Goal: Find specific page/section: Find specific page/section

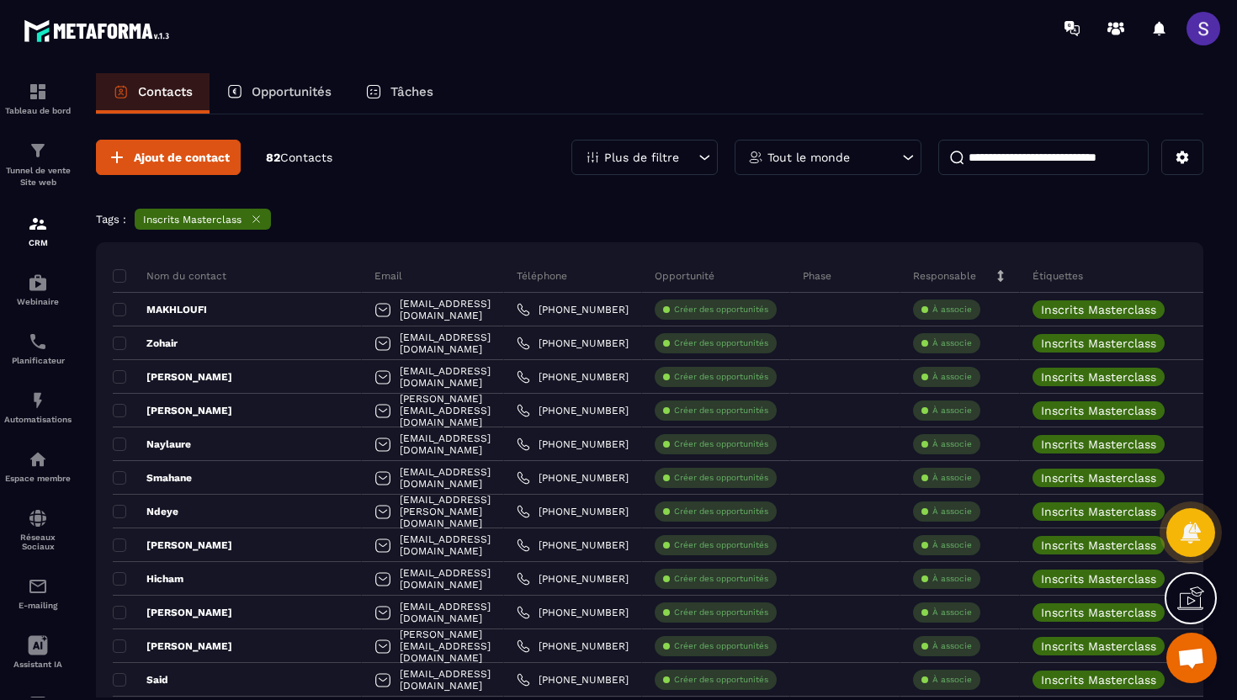
click at [705, 164] on icon at bounding box center [704, 157] width 17 height 17
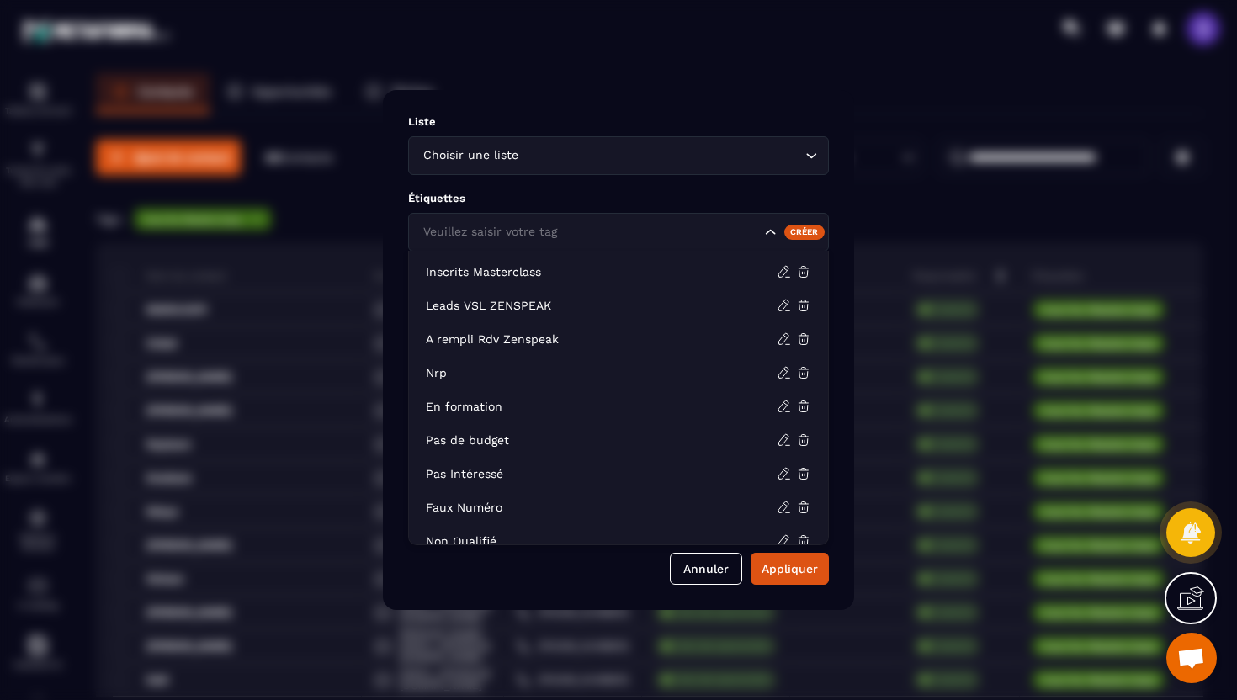
click at [699, 235] on input "Search for option" at bounding box center [590, 232] width 342 height 19
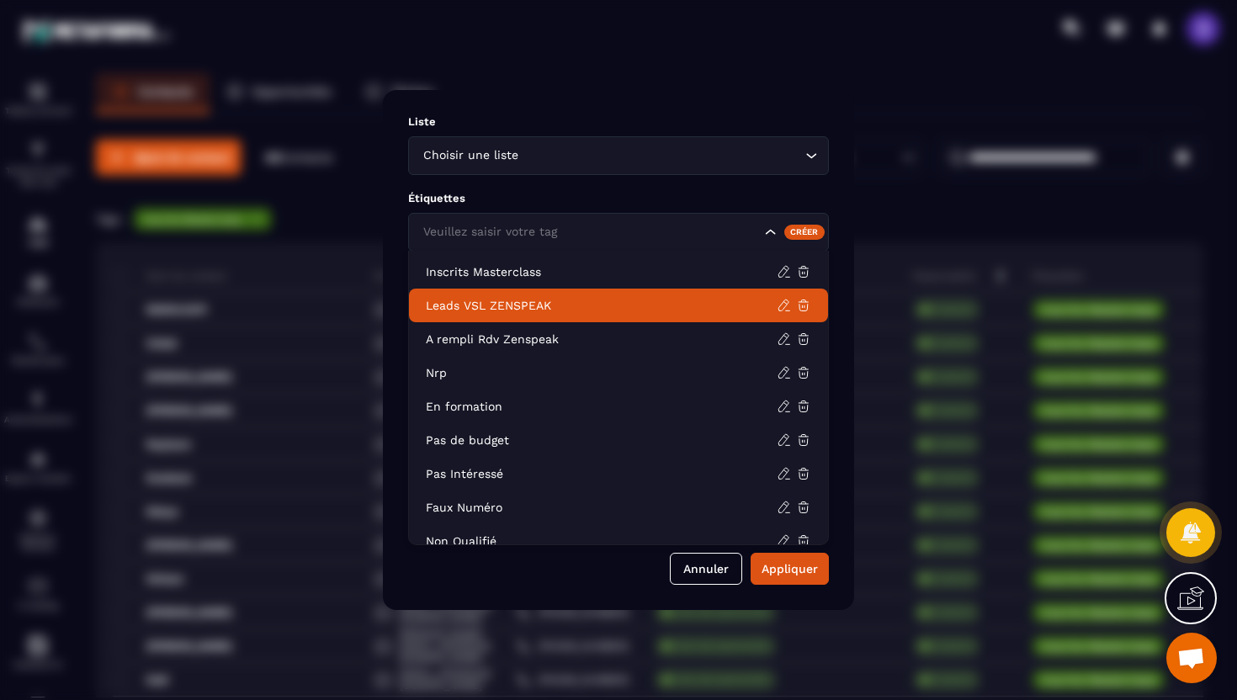
click at [563, 301] on p "Leads VSL ZENSPEAK" at bounding box center [601, 305] width 351 height 17
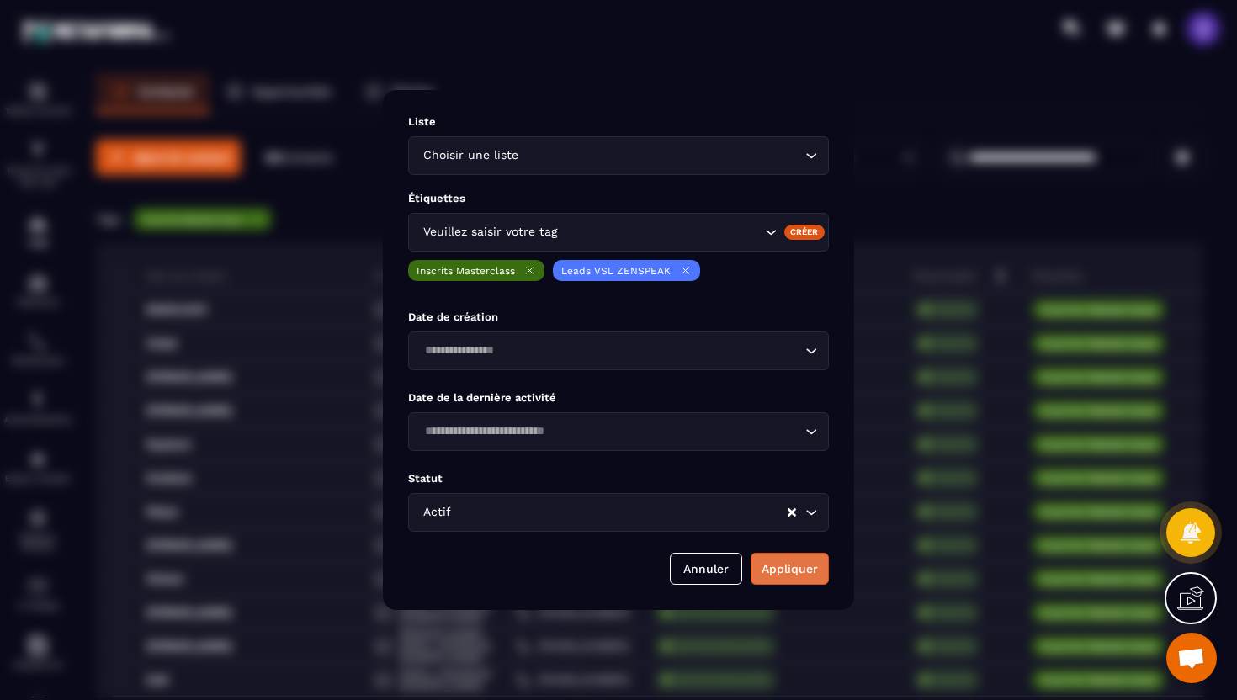
click at [790, 580] on button "Appliquer" at bounding box center [790, 569] width 78 height 32
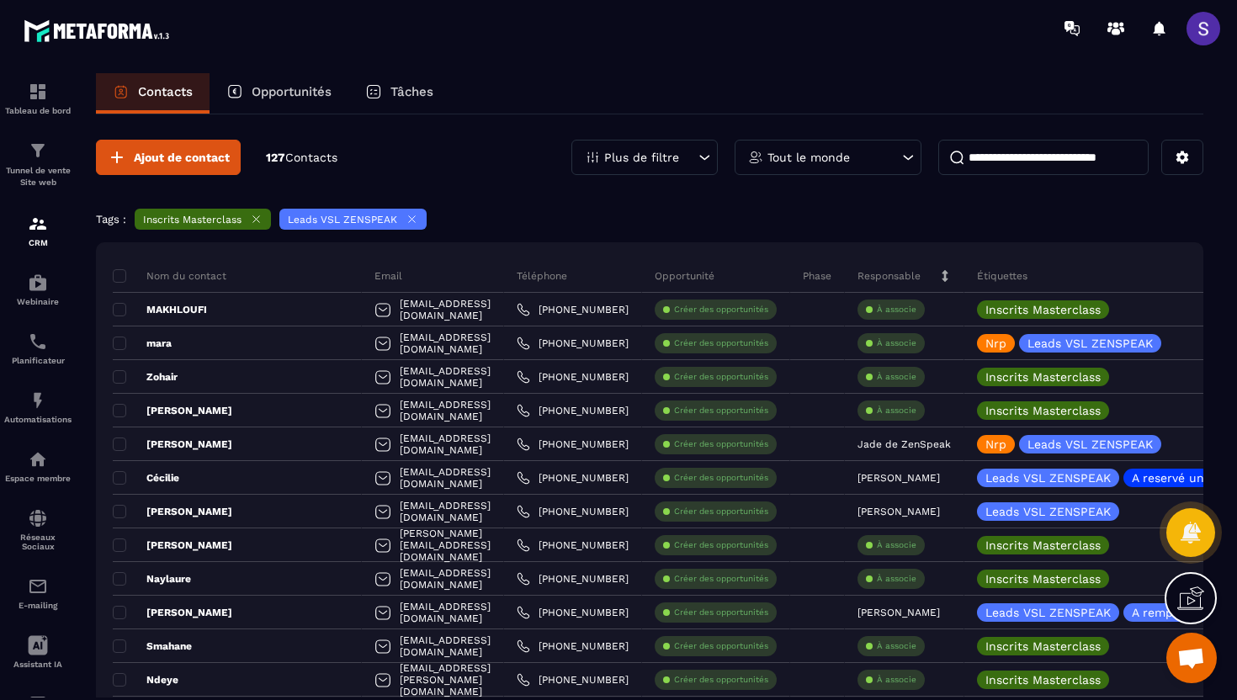
click at [1006, 152] on input at bounding box center [1044, 157] width 210 height 35
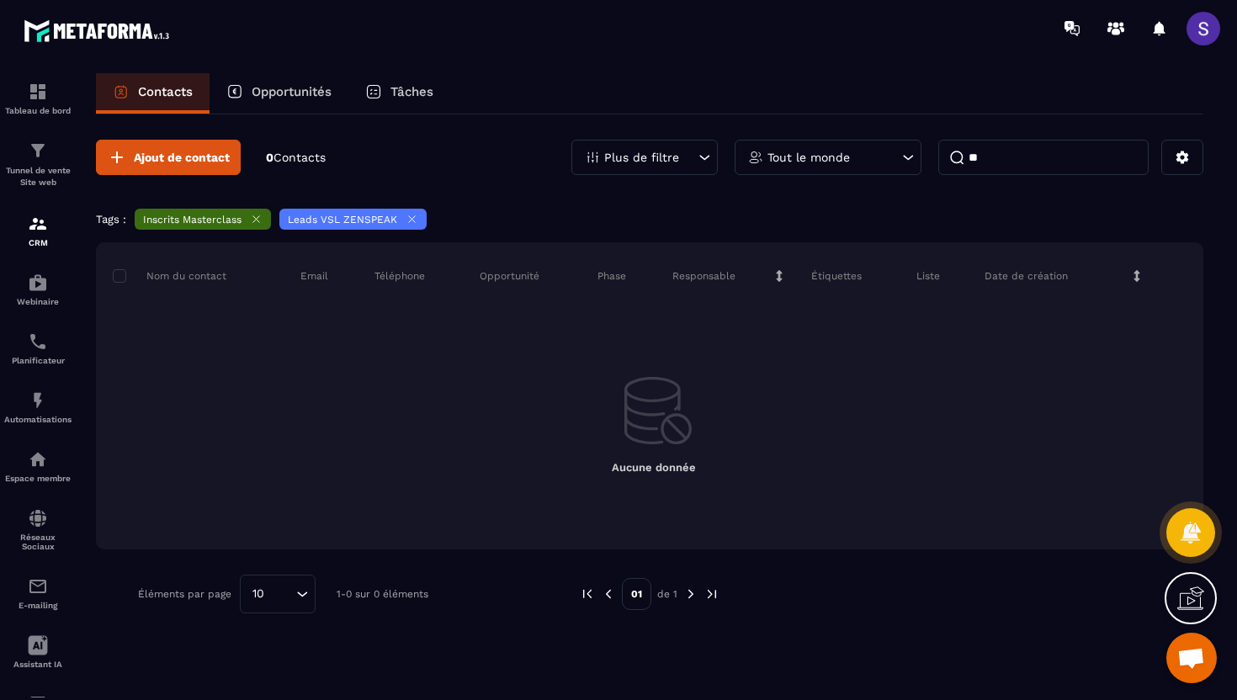
type input "*"
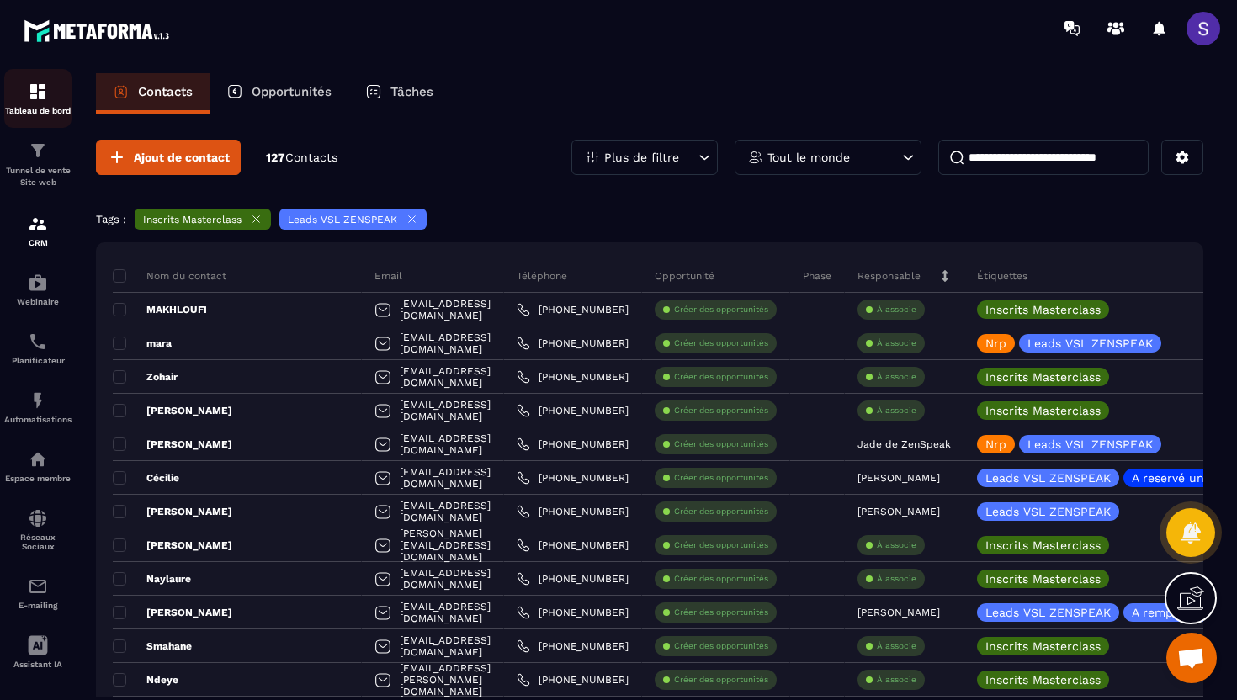
click at [40, 110] on p "Tableau de bord" at bounding box center [37, 110] width 67 height 9
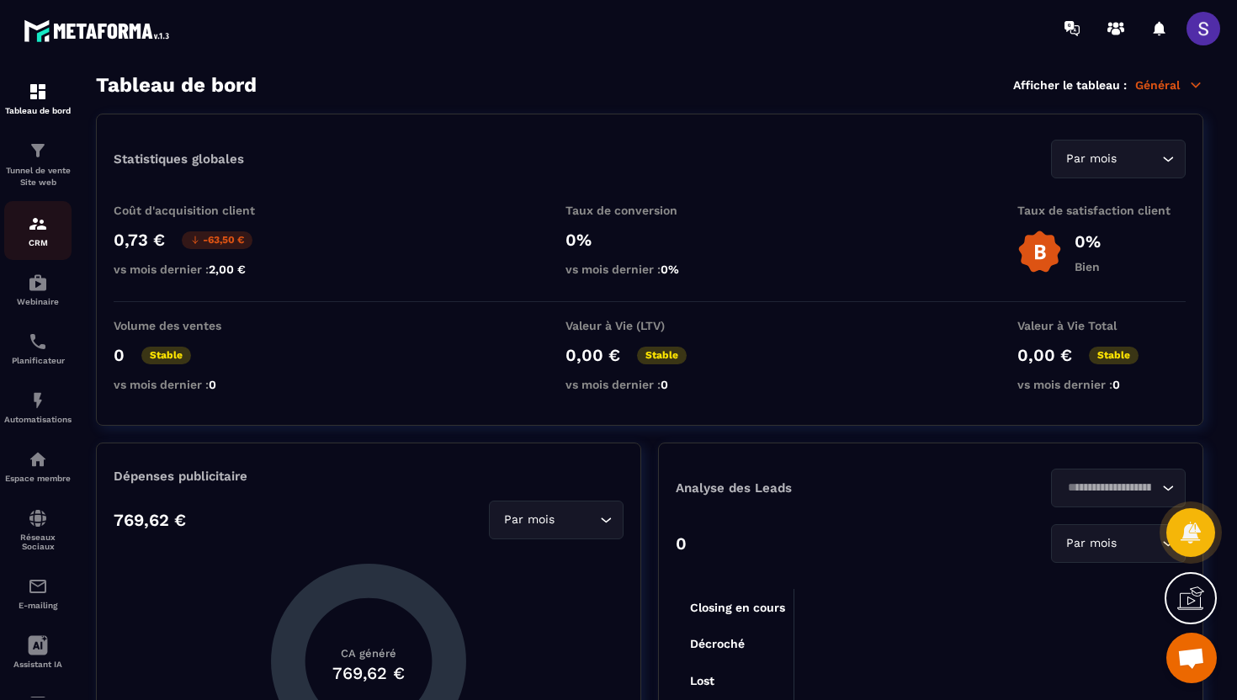
click at [48, 239] on p "CRM" at bounding box center [37, 242] width 67 height 9
